Goal: Contribute content: Contribute content

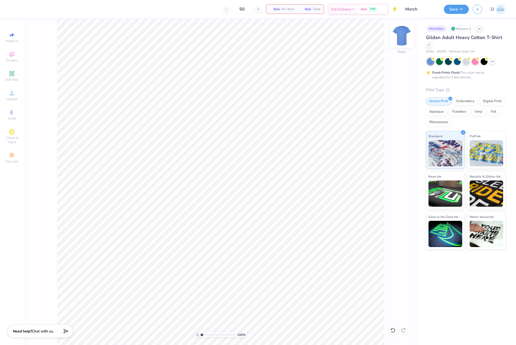
click at [398, 37] on img at bounding box center [401, 35] width 21 height 21
click at [11, 95] on circle at bounding box center [11, 94] width 3 height 3
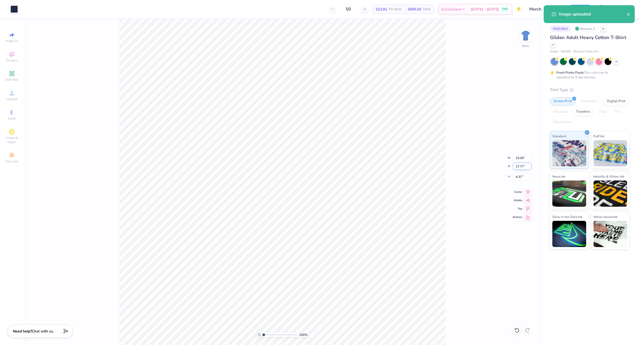
click at [515, 167] on input "17.77" at bounding box center [522, 166] width 19 height 7
type input "3.54"
type input "2.99"
type input "11.48"
type input "3.00"
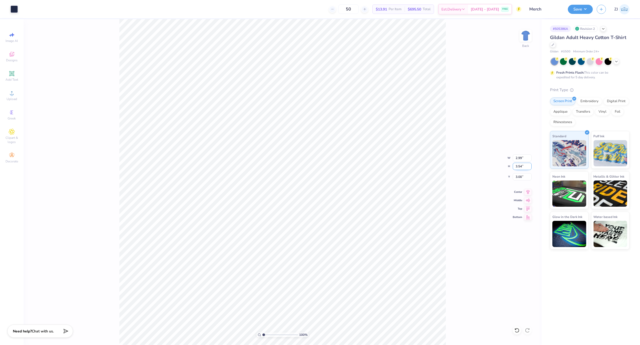
click at [515, 167] on input "3.54" at bounding box center [522, 166] width 19 height 7
type input "3.5"
type input "2.95"
type input "3.50"
click at [515, 177] on input "3.02" at bounding box center [522, 176] width 19 height 7
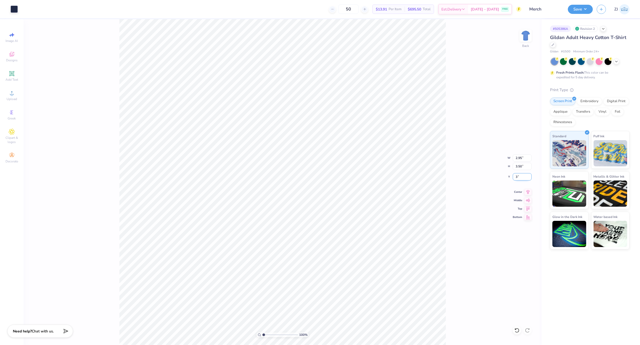
type input "3.00"
click at [515, 33] on img at bounding box center [525, 35] width 21 height 21
click at [18, 97] on div "Upload" at bounding box center [12, 95] width 18 height 15
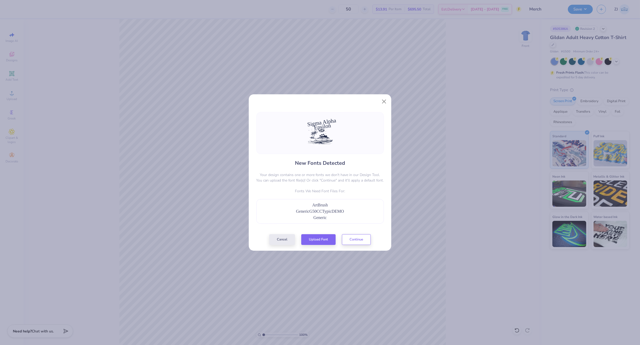
click at [318, 232] on div "New Fonts Detected Your design contains one or more fonts we don't have in our …" at bounding box center [320, 178] width 131 height 133
click at [318, 235] on button "Upload Font" at bounding box center [318, 238] width 34 height 11
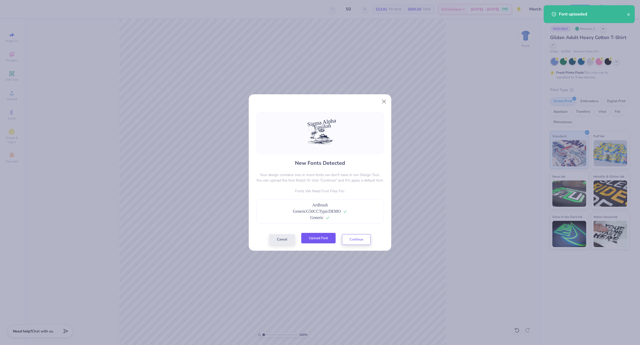
click at [327, 239] on button "Upload Font" at bounding box center [318, 238] width 34 height 11
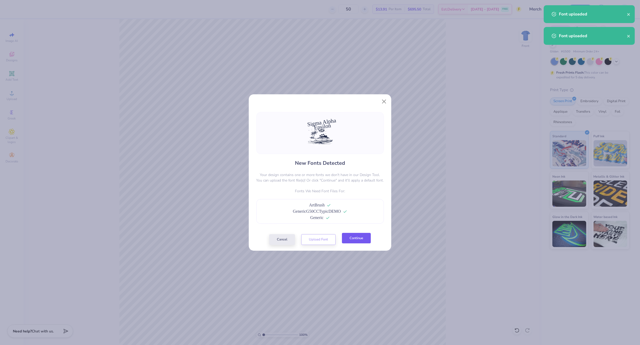
click at [354, 237] on button "Continue" at bounding box center [356, 238] width 29 height 11
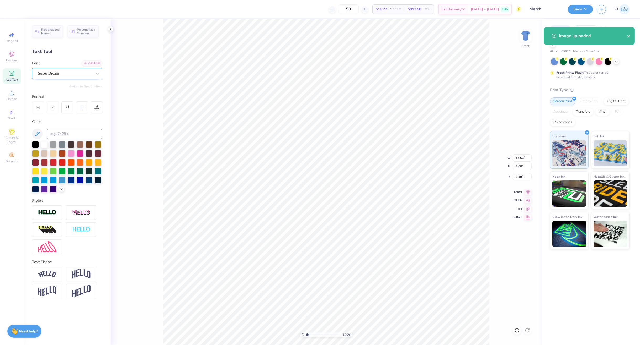
click at [54, 74] on div "Super Dream" at bounding box center [65, 74] width 55 height 8
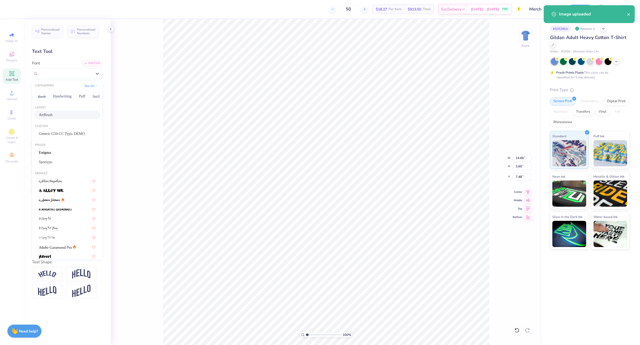
click at [59, 113] on div "ArtBrush" at bounding box center [67, 115] width 57 height 6
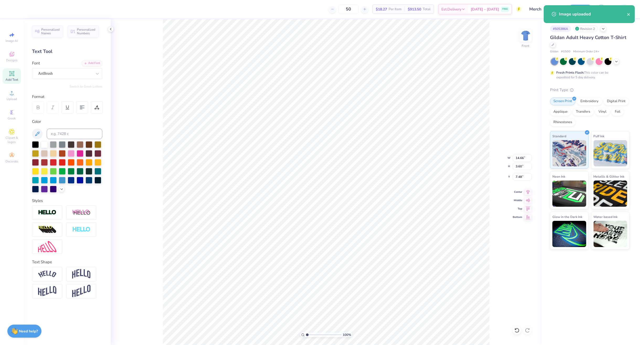
type input "11.83"
type input "3.90"
type input "7.28"
type input "8.93"
type input "2.99"
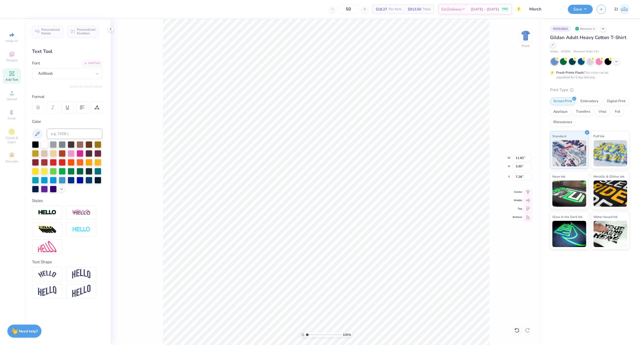
type input "10.00"
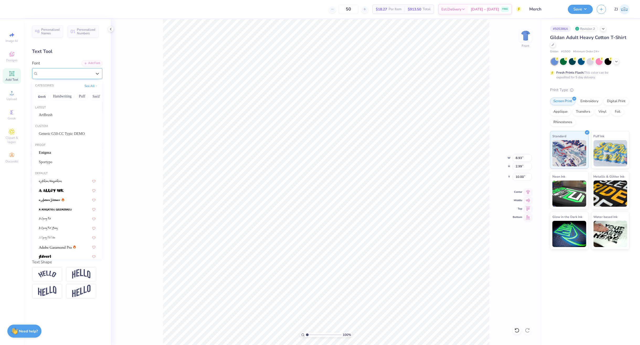
click at [67, 70] on div at bounding box center [65, 73] width 54 height 7
click at [57, 113] on div "ArtBrush" at bounding box center [67, 115] width 57 height 6
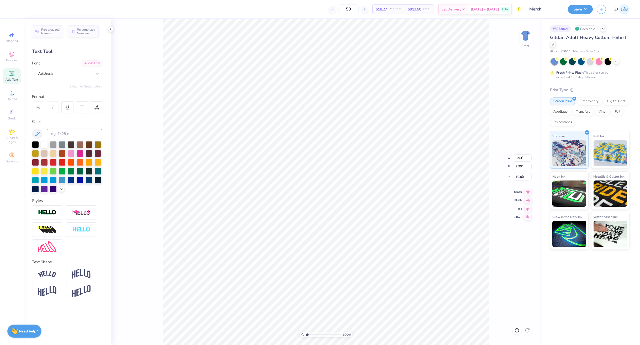
type input "6.78"
type input "2.86"
type input "9.99"
type input "4.91"
type input "0.85"
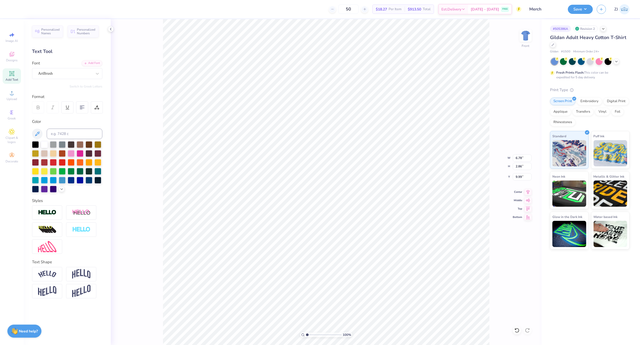
type input "8.24"
click at [70, 72] on div "Super Dream" at bounding box center [65, 74] width 55 height 8
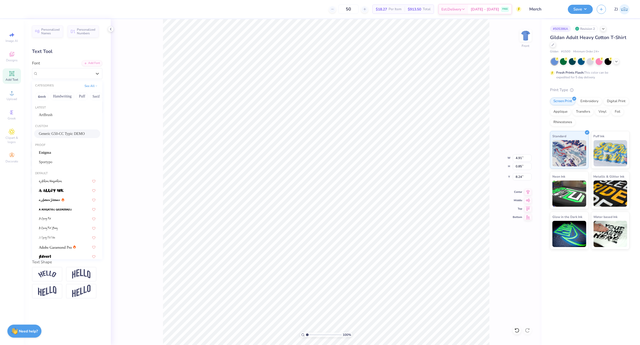
click at [64, 132] on span "Generic G50-CC Typic DEMO" at bounding box center [62, 134] width 46 height 6
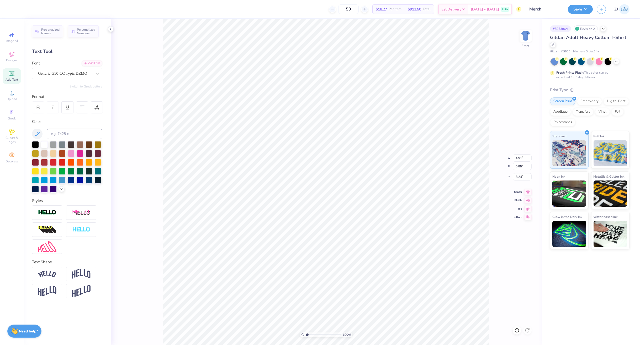
type input "4.60"
type input "0.93"
type input "8.22"
type input "8.23"
type input "1.47"
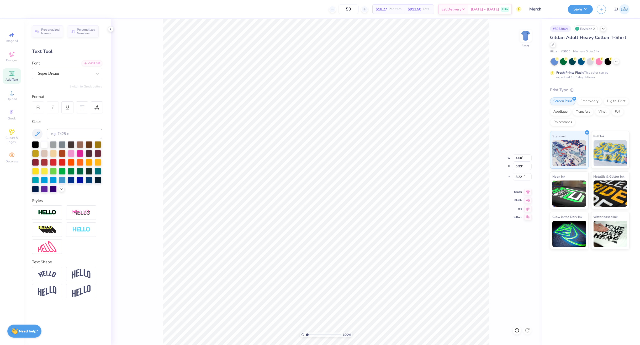
type input "19.54"
click at [63, 74] on div "Super Dream" at bounding box center [65, 74] width 55 height 8
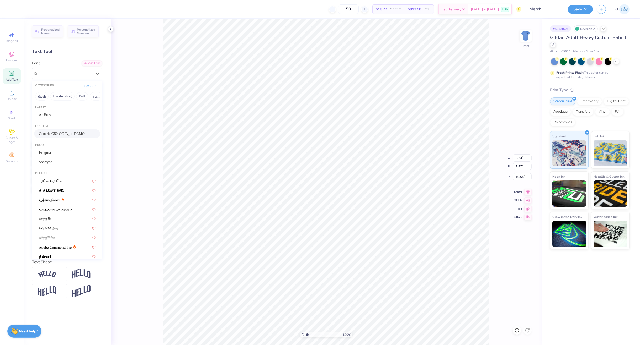
click at [53, 132] on span "Generic G50-CC Typic DEMO" at bounding box center [62, 134] width 46 height 6
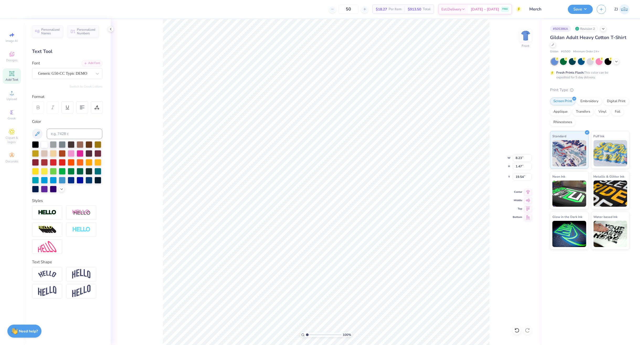
type input "7.71"
type input "1.63"
type input "19.52"
click at [515, 191] on icon at bounding box center [527, 191] width 7 height 6
type input "4.60"
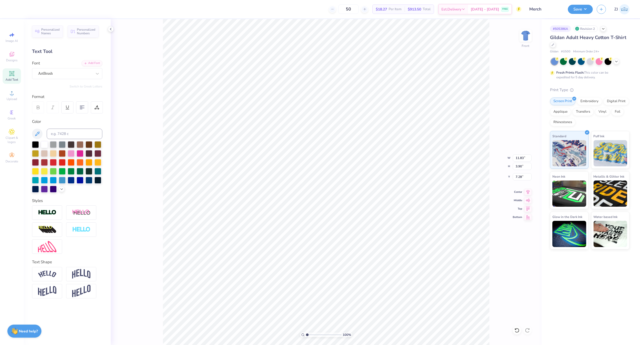
type input "0.93"
type input "7.98"
click at [52, 251] on img at bounding box center [47, 246] width 18 height 11
type input "4.76"
type input "0.98"
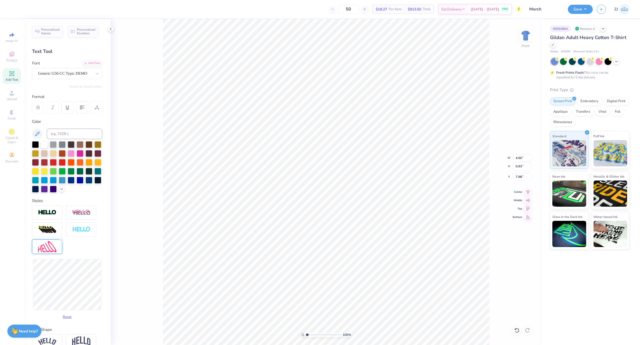
type input "7.95"
type input "4.69"
click at [48, 252] on img at bounding box center [47, 246] width 18 height 11
type input "7.77"
type input "1.69"
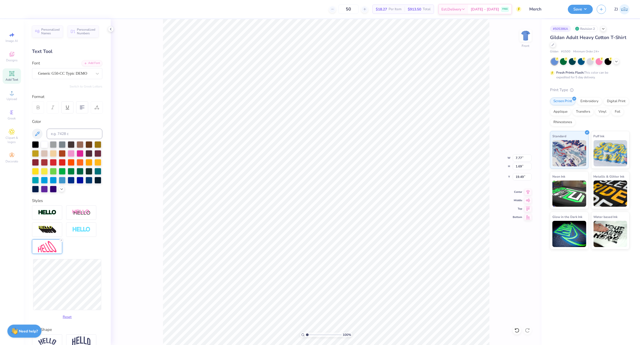
type input "19.49"
type input "7.65"
type input "19.11"
type input "7.84"
type input "1.81"
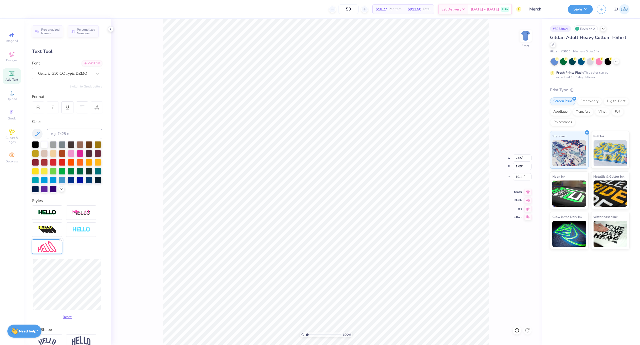
type input "19.02"
type input "19.05"
click at [81, 212] on img at bounding box center [81, 213] width 18 height 7
type input "14.26"
type input "3.97"
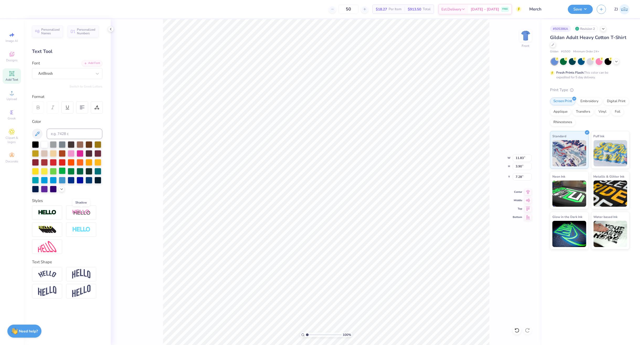
type input "7.21"
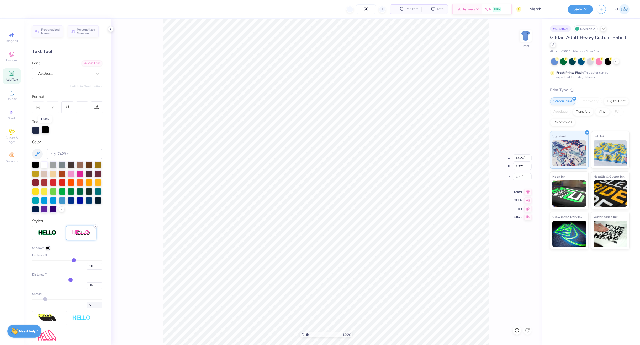
click at [45, 131] on div at bounding box center [44, 129] width 7 height 7
click at [42, 165] on div at bounding box center [44, 164] width 7 height 7
drag, startPoint x: 90, startPoint y: 276, endPoint x: 79, endPoint y: 276, distance: 10.8
click at [79, 270] on div "20" at bounding box center [67, 264] width 70 height 9
type input "1"
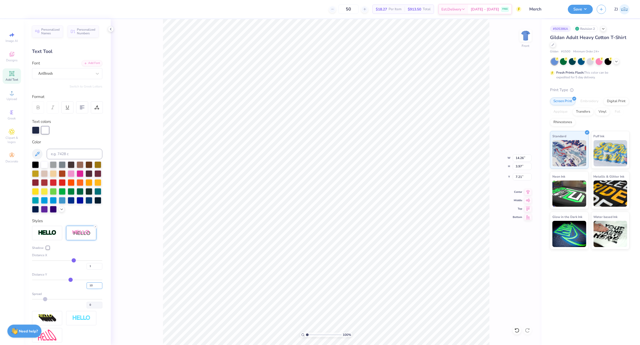
type input "1"
drag, startPoint x: 89, startPoint y: 296, endPoint x: 79, endPoint y: 296, distance: 10.2
click at [79, 289] on div "10" at bounding box center [67, 284] width 70 height 9
type input "3"
type input "11.99"
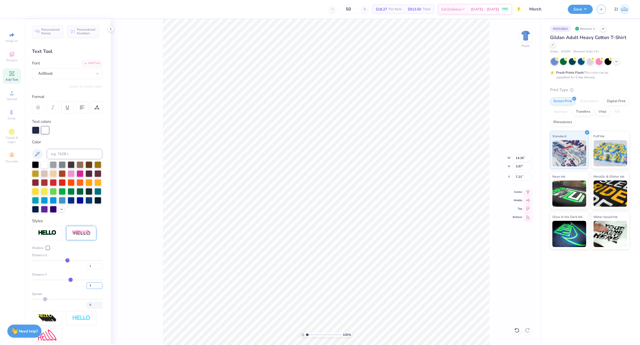
type input "4.16"
type input "7.28"
type input "3"
type input "11.96"
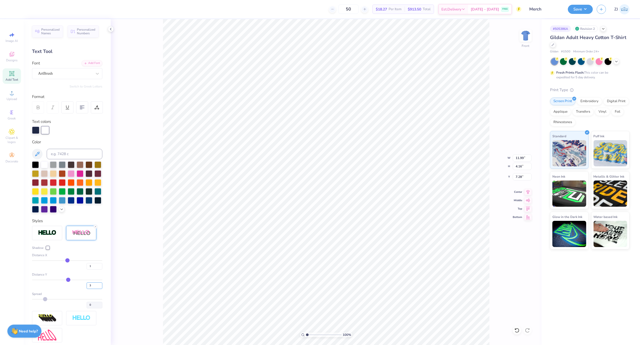
type input "3.97"
type input "2"
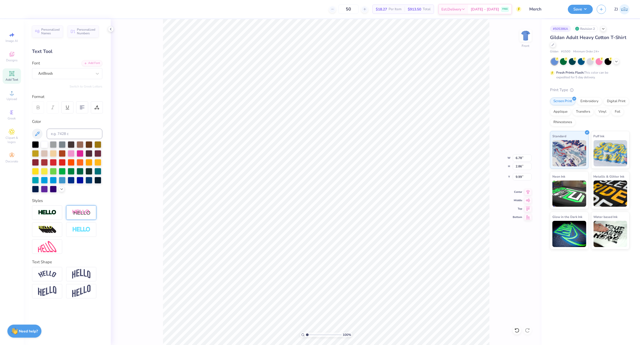
click at [73, 213] on img at bounding box center [81, 213] width 18 height 7
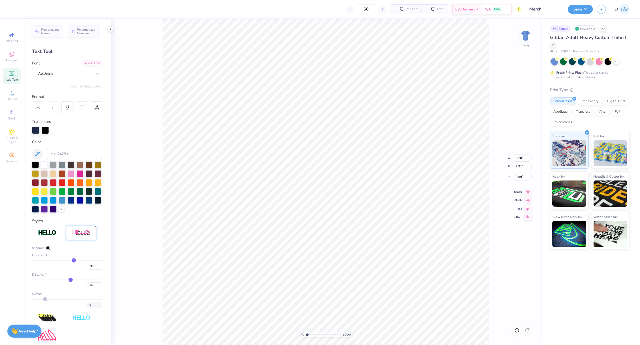
type input "8.20"
type input "2.91"
click at [45, 132] on div at bounding box center [44, 129] width 7 height 7
click at [44, 163] on div at bounding box center [44, 164] width 7 height 7
drag, startPoint x: 90, startPoint y: 275, endPoint x: 79, endPoint y: 276, distance: 11.0
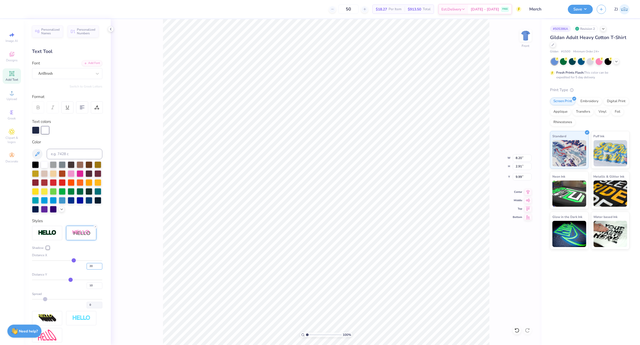
click at [79, 270] on div "20" at bounding box center [67, 264] width 70 height 9
type input "1"
drag, startPoint x: 88, startPoint y: 295, endPoint x: 81, endPoint y: 295, distance: 7.3
click at [81, 289] on div "10" at bounding box center [67, 284] width 70 height 9
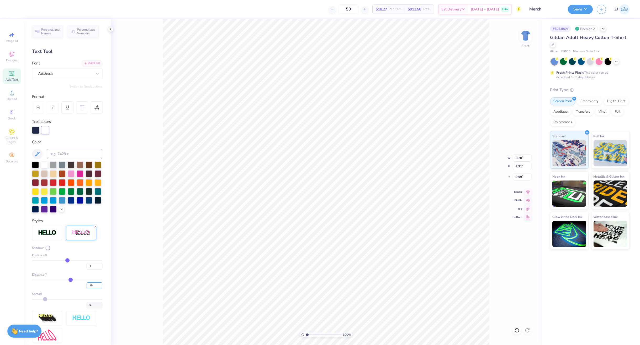
type input "2"
type input "6.89"
type input "3.10"
type input "2"
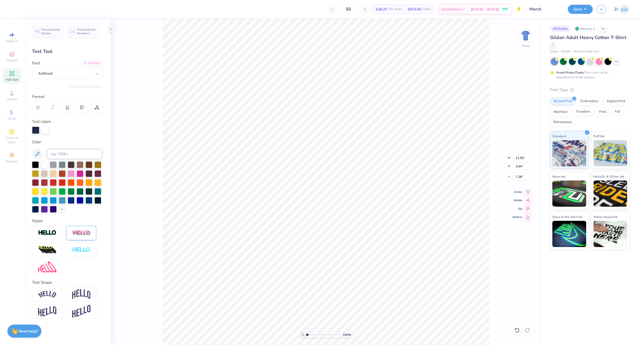
type input "11.95"
type input "3.94"
type input "7.28"
type input "6.86"
type input "2.90"
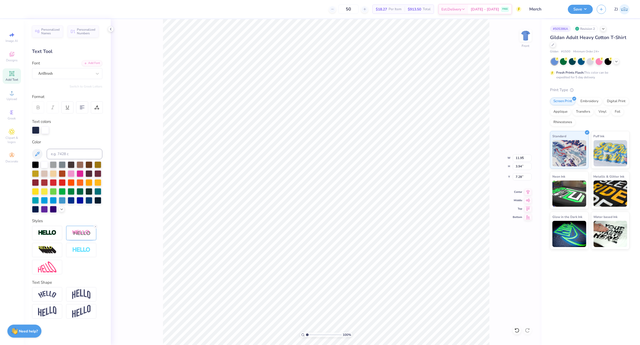
type input "9.99"
type input "11.95"
type input "3.94"
type input "7.28"
click at [82, 234] on img at bounding box center [81, 233] width 18 height 7
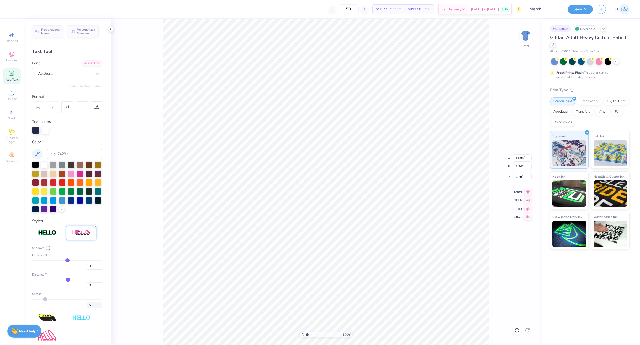
type input "6.86"
type input "2.90"
type input "9.99"
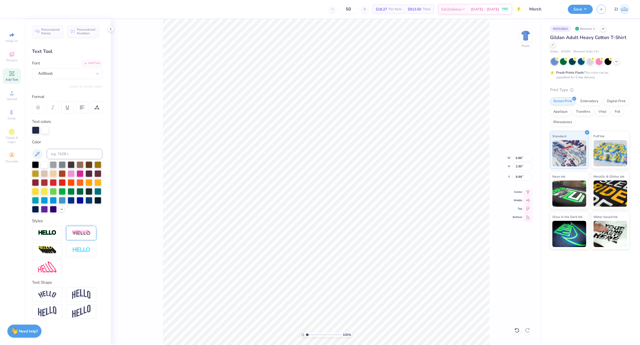
click at [83, 236] on img at bounding box center [81, 233] width 18 height 7
click at [79, 234] on img at bounding box center [81, 233] width 18 height 7
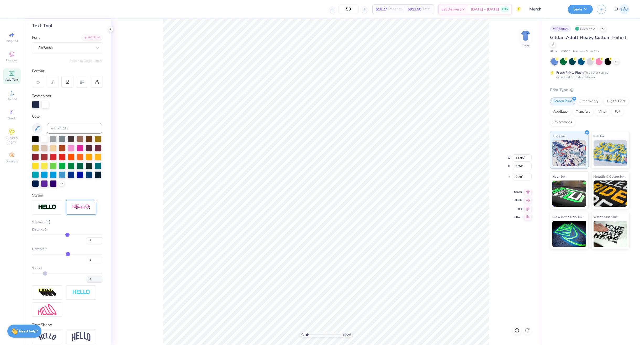
scroll to position [24, 0]
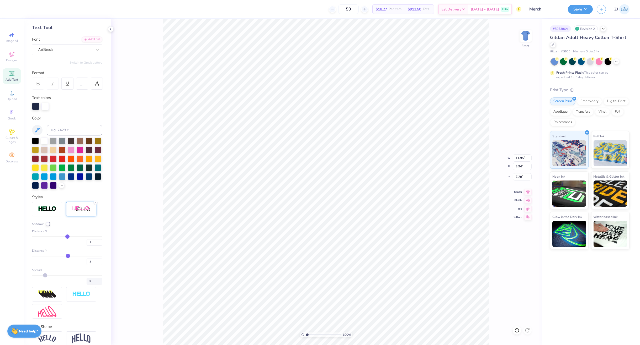
click at [46, 284] on div "0" at bounding box center [67, 279] width 70 height 9
drag, startPoint x: 43, startPoint y: 284, endPoint x: 48, endPoint y: 284, distance: 5.3
click at [48, 284] on div "Spread 0" at bounding box center [67, 276] width 70 height 17
type input "1"
click at [95, 265] on input "1" at bounding box center [95, 262] width 16 height 7
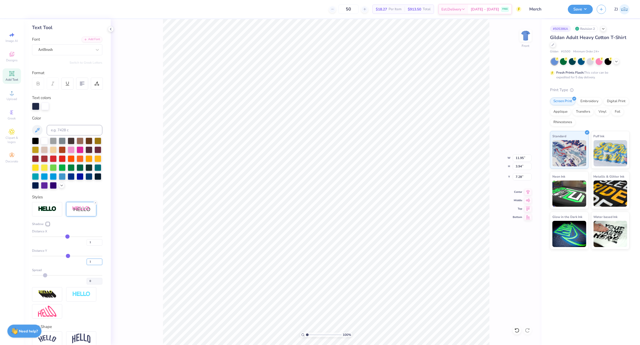
type input "1"
type input "3.91"
type input "2"
click at [94, 265] on input "2" at bounding box center [95, 262] width 16 height 7
type input "2"
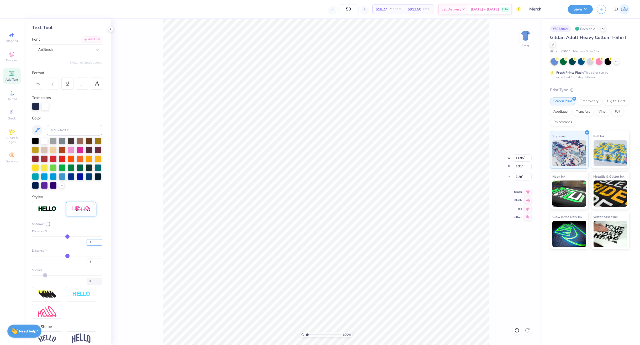
type input "2"
click at [95, 246] on input "2" at bounding box center [95, 242] width 16 height 7
type input "3.94"
type input "6.86"
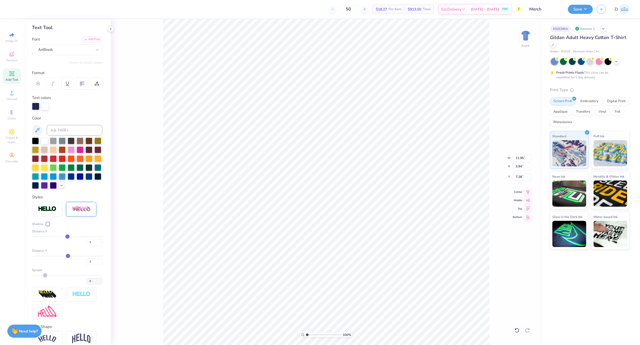
type input "2.90"
type input "9.97"
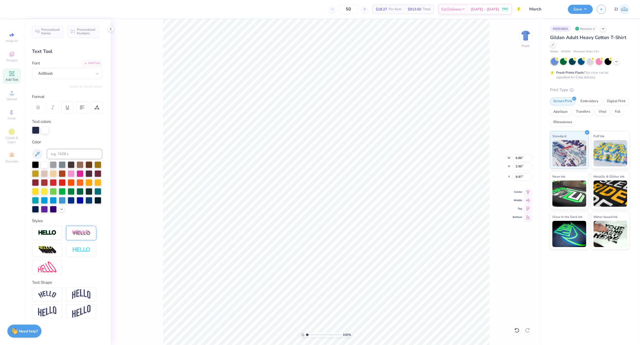
click at [81, 228] on div at bounding box center [81, 233] width 30 height 14
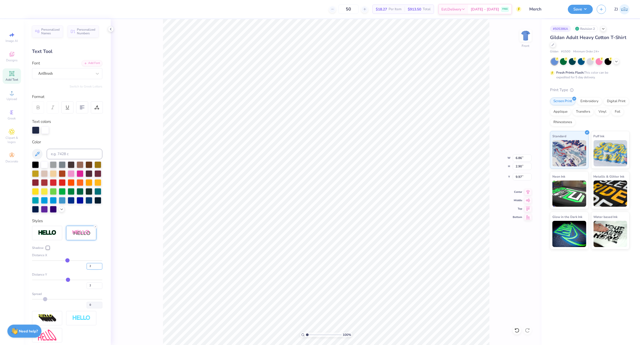
type input "2"
click at [95, 270] on input "2" at bounding box center [95, 266] width 16 height 7
type input "2"
type input "6.93"
type input "2.89"
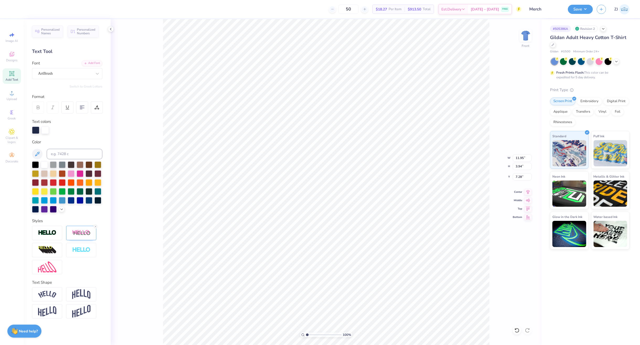
type input "7.23"
type input "11.94"
type input "8.02"
type input "11.93"
type input "6.93"
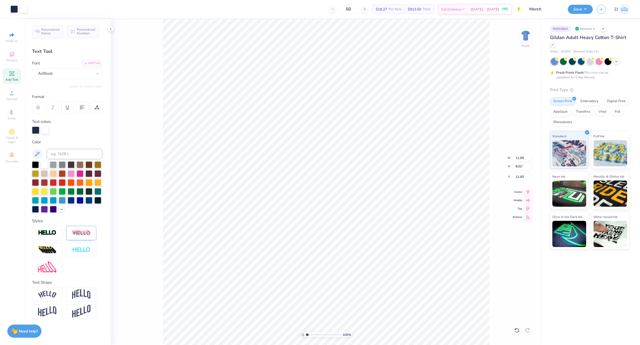
type input "2.89"
type input "9.97"
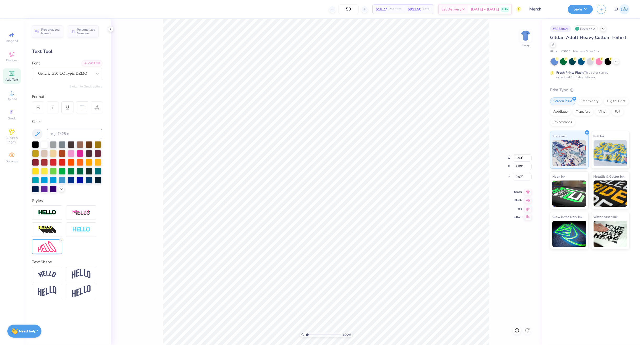
type input "4.67"
type input "1.03"
type input "7.80"
click at [515, 158] on input "12.60" at bounding box center [522, 157] width 19 height 7
type input "12.50"
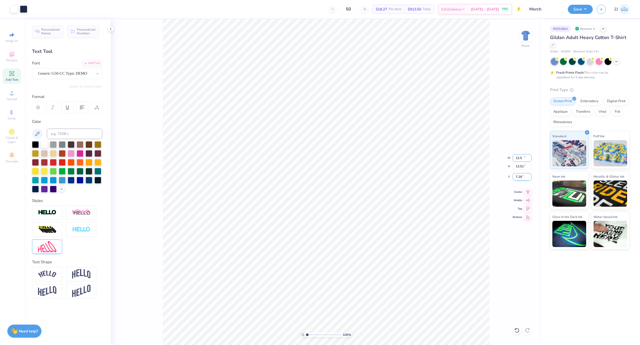
type input "13.51"
click at [515, 177] on input "7.29" at bounding box center [522, 176] width 19 height 7
type input "3.00"
click at [515, 158] on input "12.02" at bounding box center [522, 157] width 19 height 7
type input "12.00"
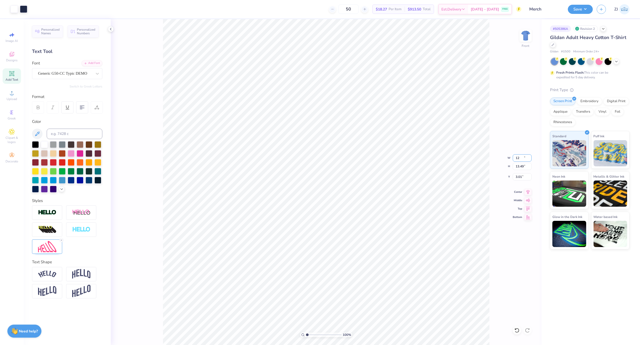
type input "13.49"
type input "3.01"
click at [515, 159] on input "12.00" at bounding box center [522, 157] width 19 height 7
type input "12.50"
type input "14.05"
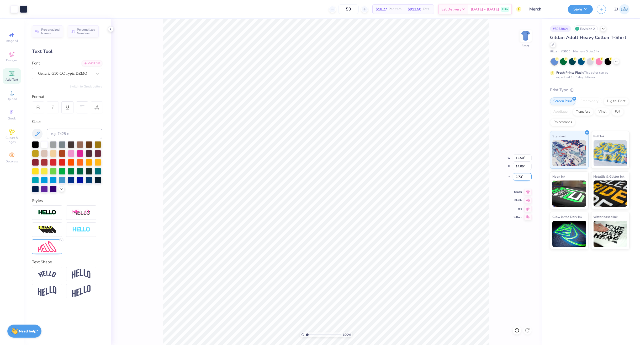
click at [515, 177] on input "2.73" at bounding box center [522, 176] width 19 height 7
type input "3.00"
click at [515, 10] on button "Save" at bounding box center [580, 8] width 25 height 9
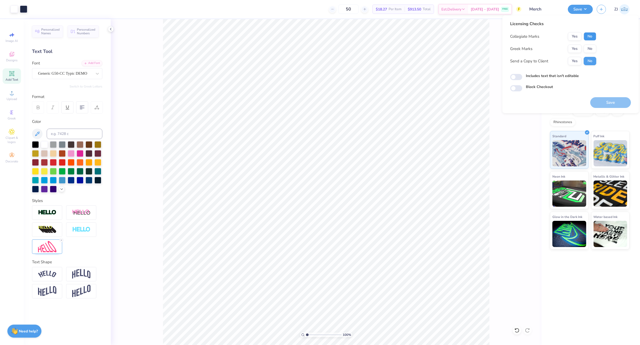
click at [515, 37] on button "No" at bounding box center [589, 36] width 13 height 8
click at [515, 46] on button "Yes" at bounding box center [575, 49] width 14 height 8
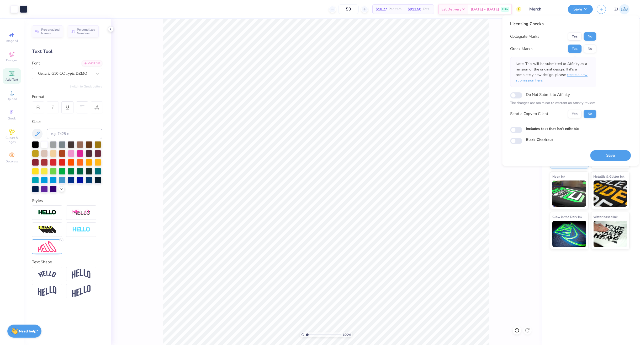
click at [515, 74] on span "create a new submission here" at bounding box center [551, 77] width 72 height 10
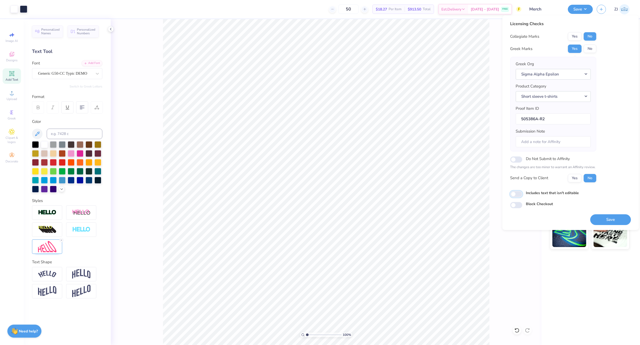
click at [515, 194] on input "Includes text that isn't editable" at bounding box center [516, 194] width 12 height 6
checkbox input "true"
click at [515, 9] on button "Save" at bounding box center [580, 8] width 25 height 9
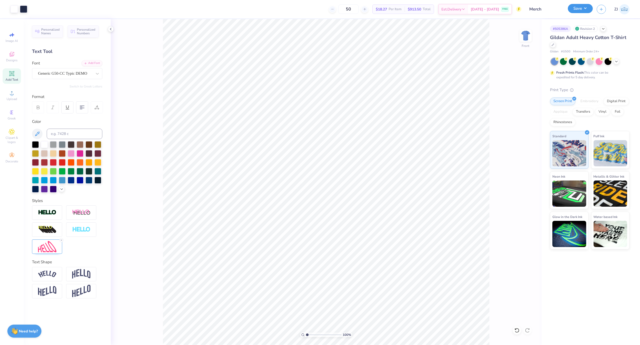
click at [515, 9] on button "Save" at bounding box center [580, 8] width 25 height 9
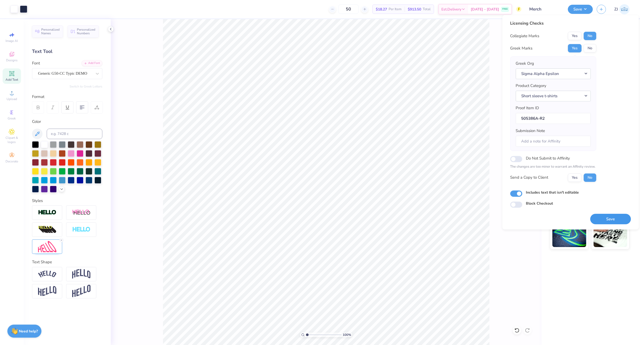
click at [515, 222] on button "Save" at bounding box center [610, 219] width 41 height 11
